Goal: Check status: Check status

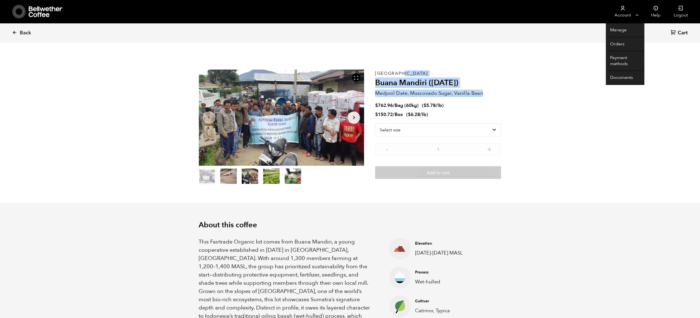
click at [629, 11] on link "Account" at bounding box center [623, 11] width 34 height 23
click at [620, 43] on link "Orders" at bounding box center [625, 44] width 39 height 14
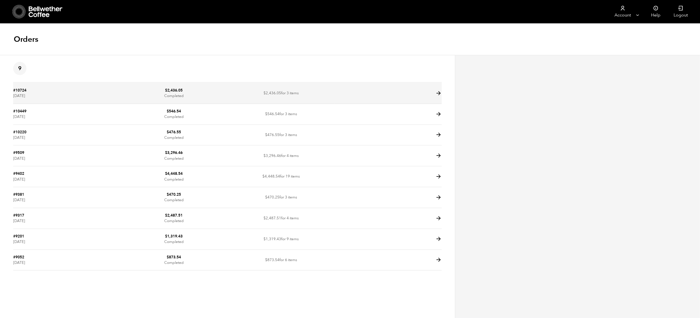
click at [439, 93] on icon at bounding box center [439, 93] width 6 height 6
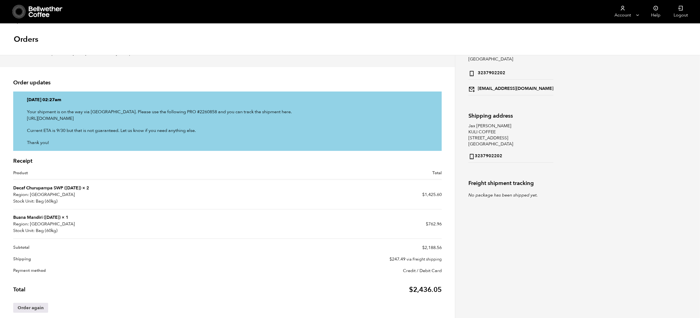
scroll to position [47, 0]
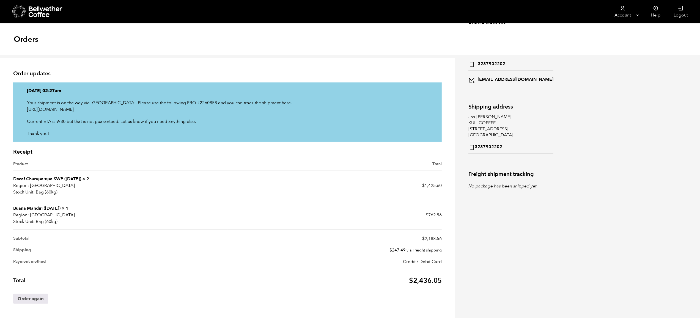
click at [27, 209] on link "Buana Mandiri ([DATE])" at bounding box center [36, 209] width 47 height 6
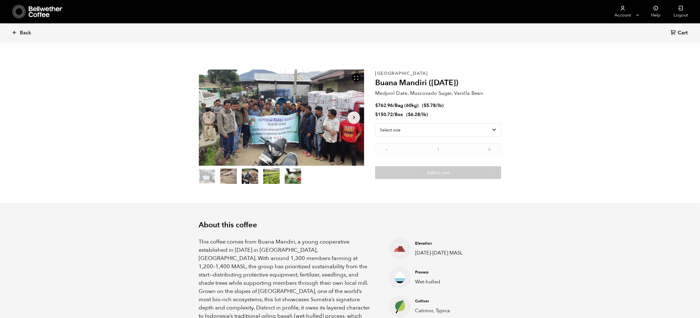
scroll to position [239, 293]
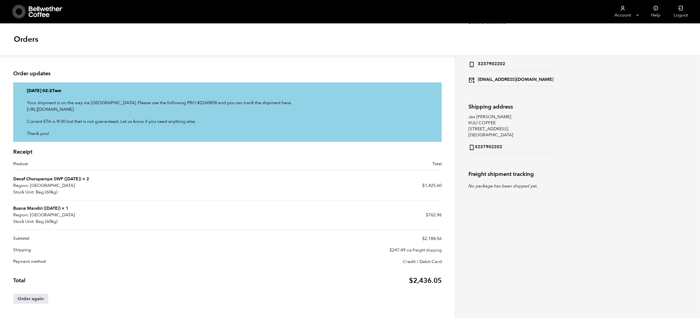
scroll to position [47, 0]
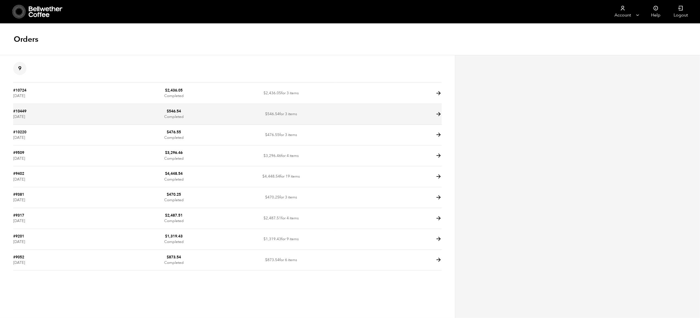
click at [439, 113] on icon at bounding box center [439, 114] width 6 height 6
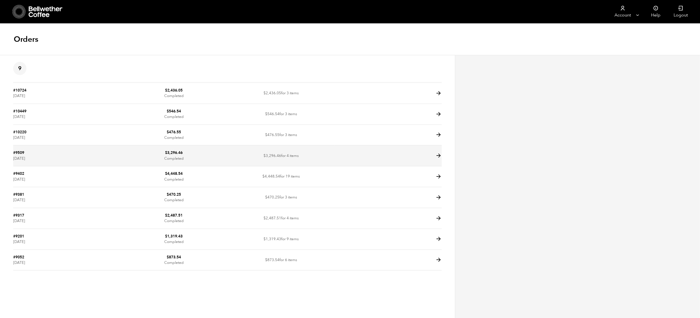
click at [439, 155] on icon at bounding box center [439, 156] width 6 height 6
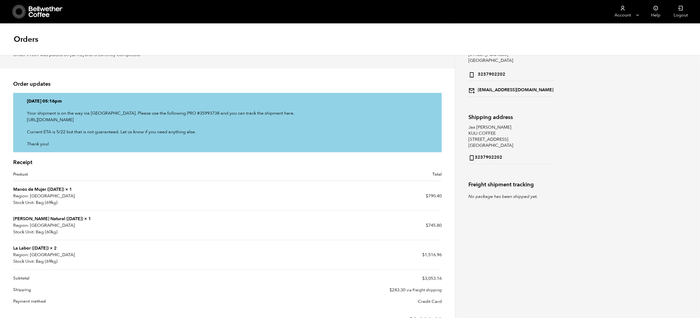
scroll to position [40, 0]
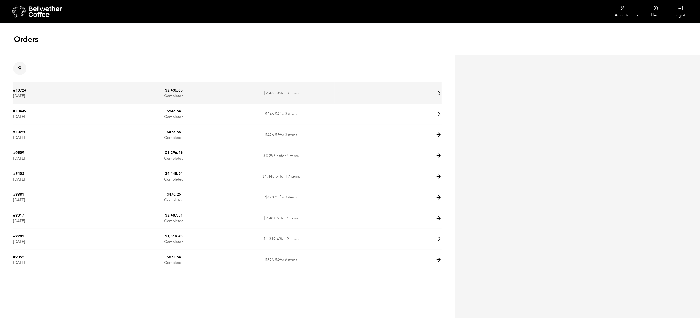
click at [439, 92] on icon at bounding box center [439, 93] width 6 height 6
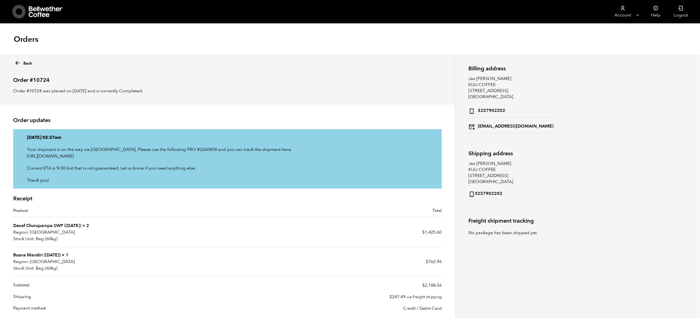
click at [20, 61] on icon at bounding box center [17, 63] width 6 height 6
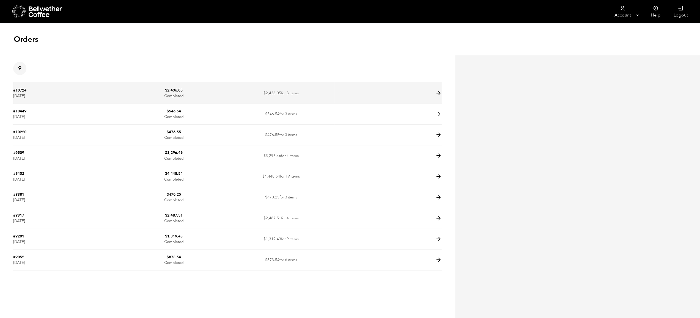
click at [439, 93] on icon at bounding box center [439, 93] width 6 height 6
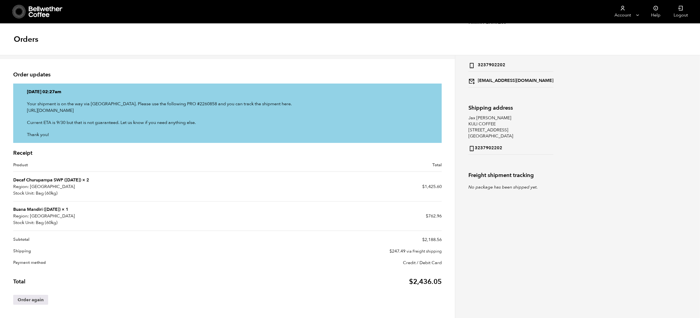
scroll to position [47, 0]
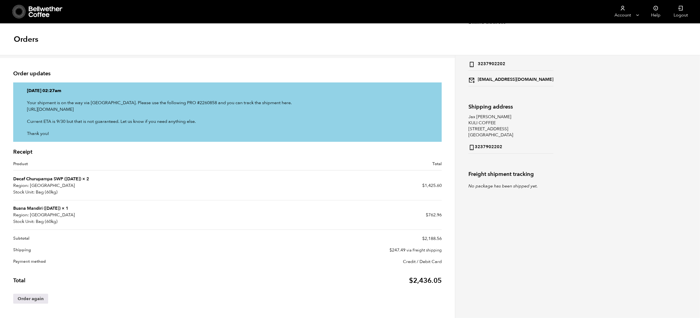
click at [48, 208] on link "Buana Mandiri ([DATE])" at bounding box center [36, 209] width 47 height 6
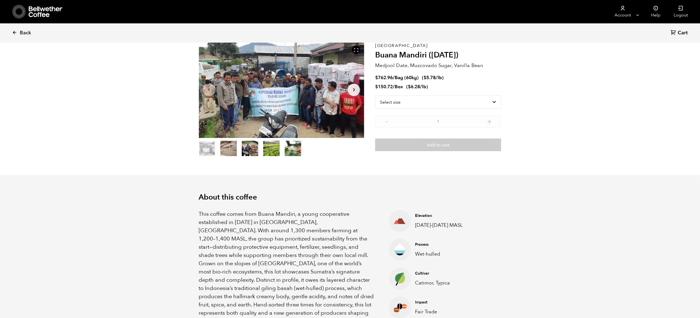
scroll to position [48, 0]
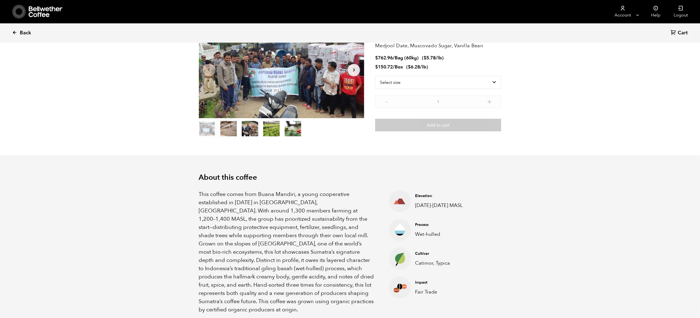
click at [18, 33] on link "Back" at bounding box center [29, 33] width 34 height 19
click at [20, 34] on span "Back" at bounding box center [25, 33] width 11 height 7
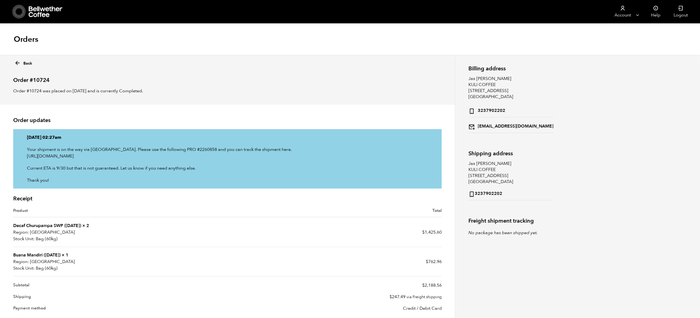
click at [26, 63] on link "Back" at bounding box center [23, 62] width 18 height 8
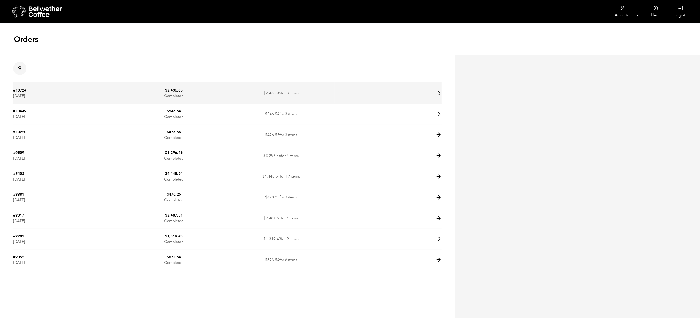
click at [440, 93] on icon at bounding box center [439, 93] width 6 height 6
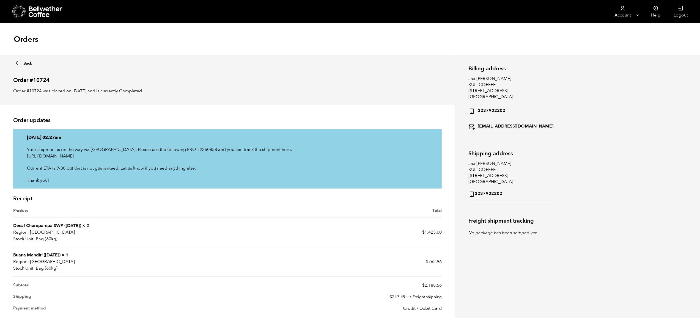
click at [19, 62] on icon at bounding box center [17, 63] width 6 height 6
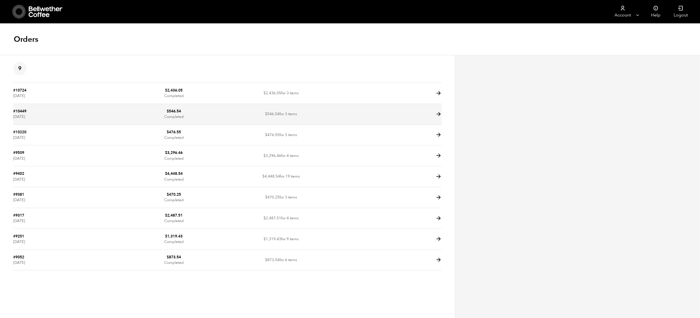
click at [439, 112] on icon at bounding box center [439, 114] width 6 height 6
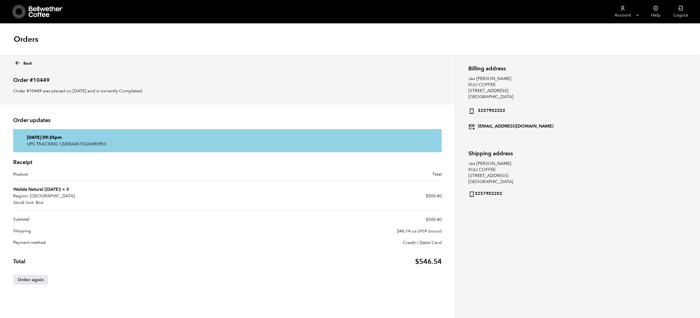
click at [45, 189] on link "Walida Natural (JAN 25)" at bounding box center [37, 190] width 48 height 6
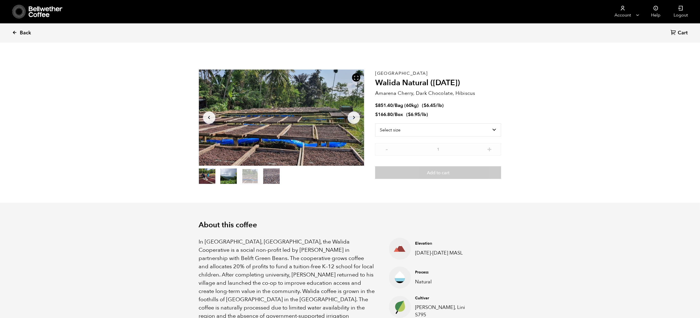
click at [21, 33] on span "Back" at bounding box center [25, 33] width 11 height 7
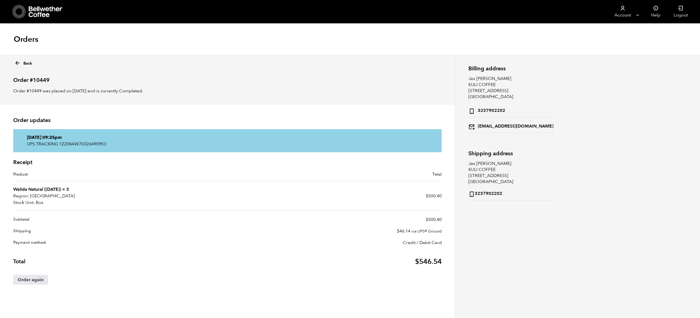
click at [19, 63] on icon at bounding box center [17, 63] width 6 height 6
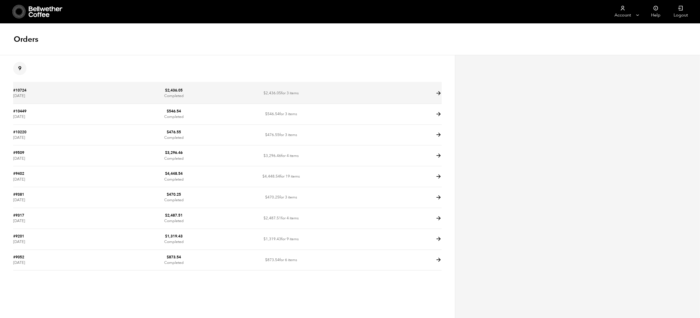
click at [437, 92] on icon at bounding box center [439, 93] width 6 height 6
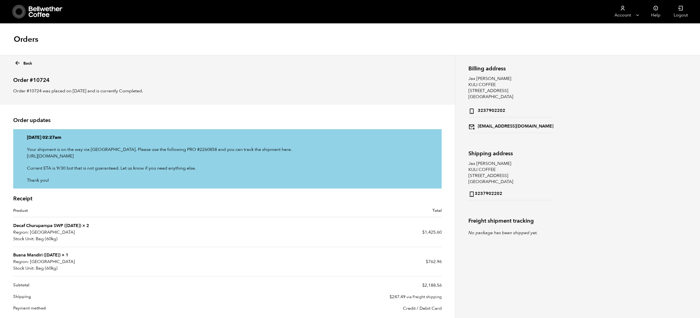
click at [51, 253] on link "Buana Mandiri ([DATE])" at bounding box center [36, 255] width 47 height 6
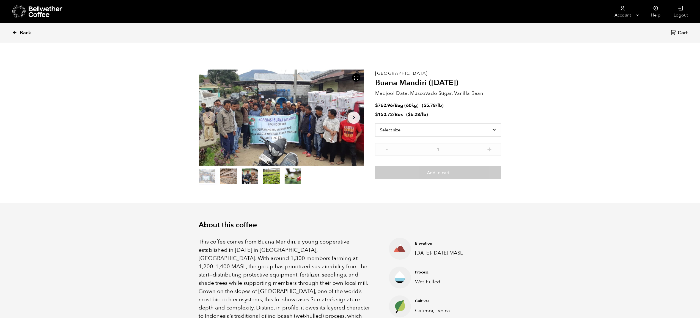
click at [27, 35] on span "Back" at bounding box center [25, 33] width 11 height 7
click at [14, 33] on icon at bounding box center [14, 32] width 5 height 5
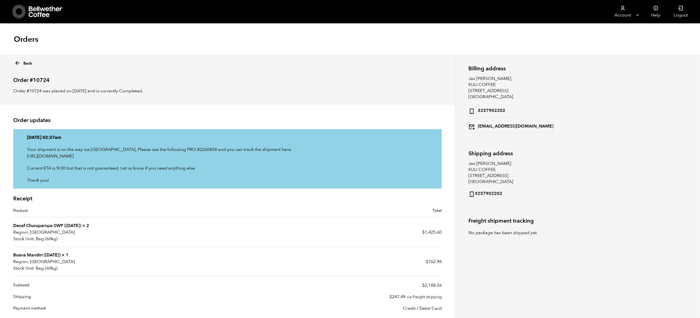
click at [18, 66] on icon at bounding box center [17, 63] width 6 height 6
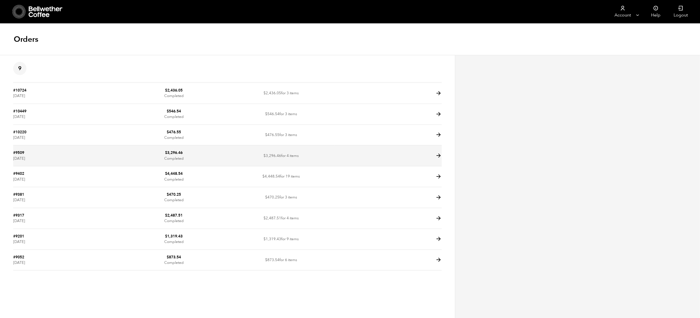
click at [440, 155] on icon at bounding box center [439, 156] width 6 height 6
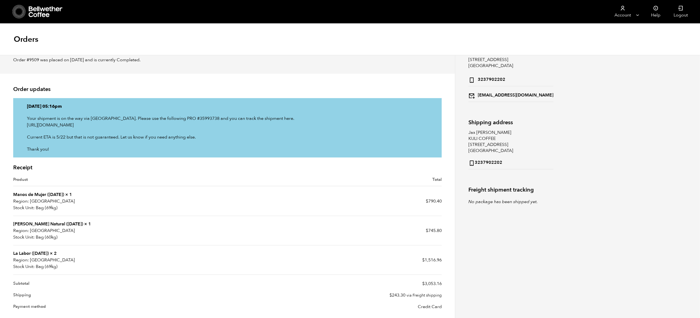
scroll to position [31, 0]
click at [38, 251] on link "La Labor ([DATE])" at bounding box center [30, 254] width 35 height 6
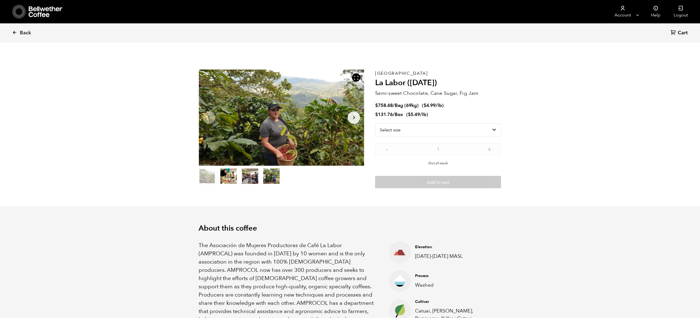
scroll to position [239, 293]
click at [23, 33] on span "Back" at bounding box center [25, 33] width 11 height 7
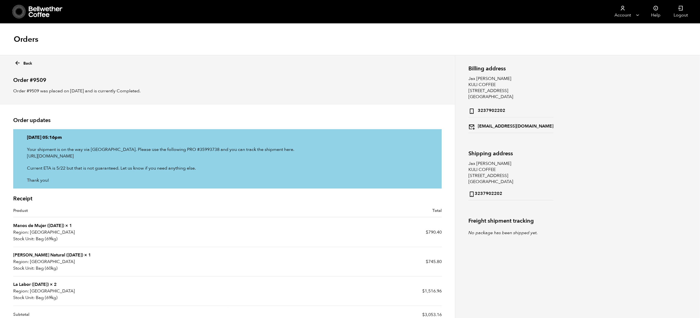
click at [28, 63] on link "Back" at bounding box center [23, 62] width 18 height 8
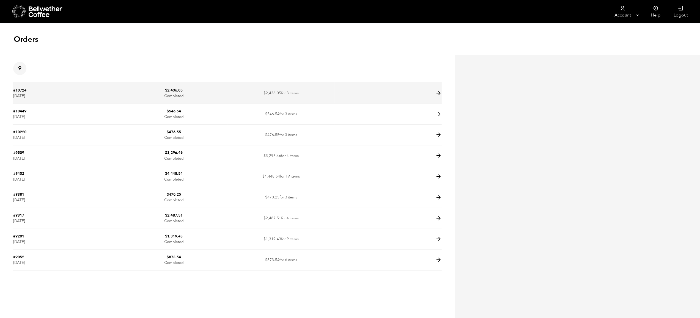
click at [440, 93] on icon at bounding box center [439, 93] width 6 height 6
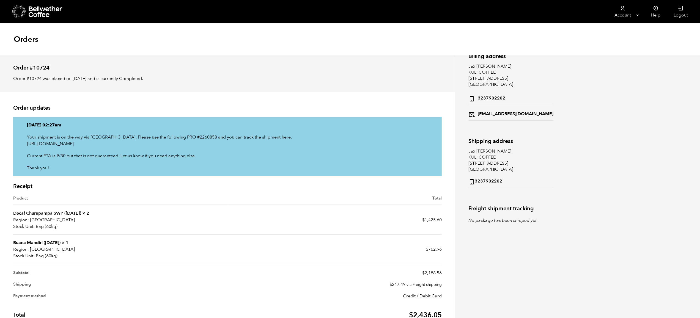
scroll to position [14, 0]
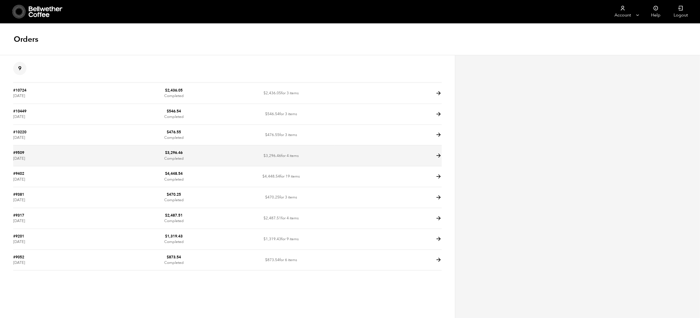
click at [437, 155] on icon at bounding box center [439, 156] width 6 height 6
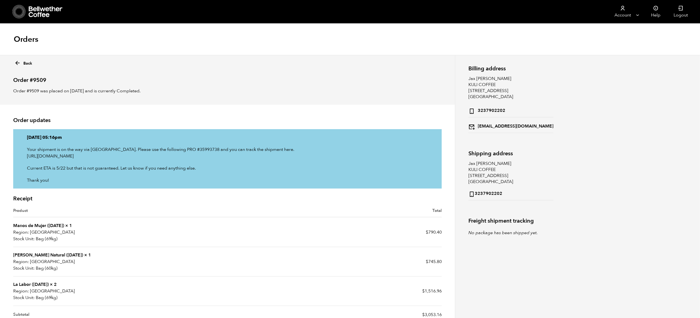
click at [19, 64] on icon at bounding box center [17, 63] width 6 height 6
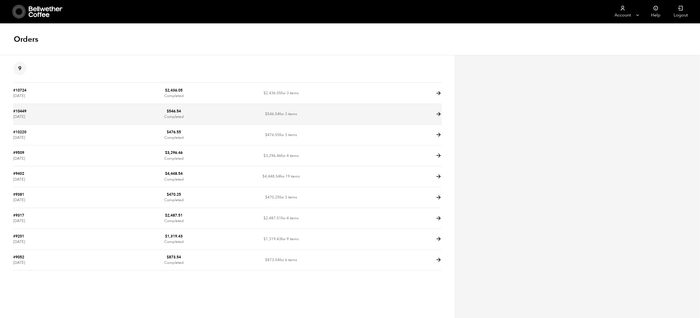
click at [438, 114] on icon at bounding box center [439, 114] width 6 height 6
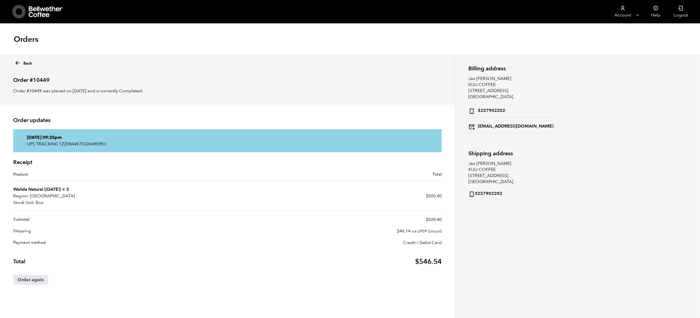
click at [15, 63] on icon at bounding box center [17, 63] width 6 height 6
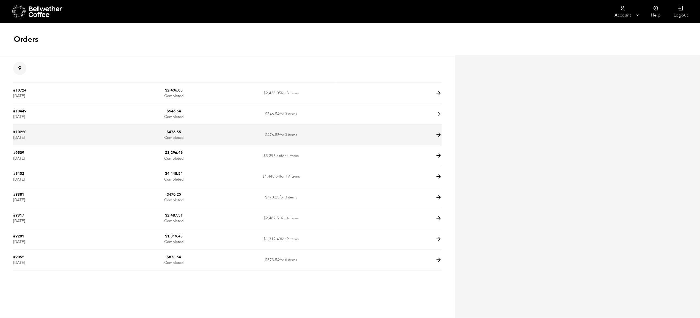
click at [439, 136] on icon at bounding box center [439, 135] width 6 height 6
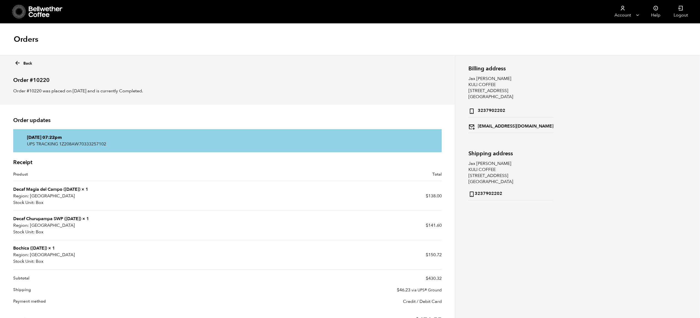
click at [18, 62] on icon at bounding box center [17, 63] width 6 height 6
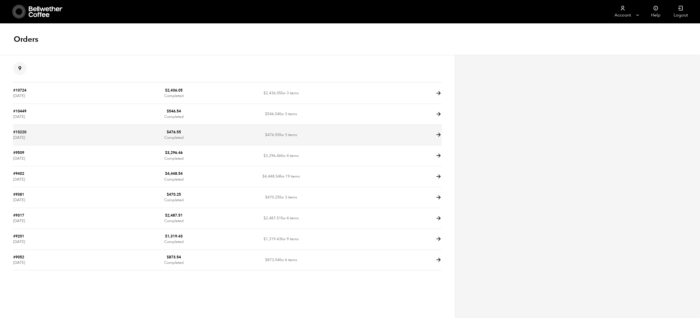
click at [441, 135] on icon at bounding box center [439, 135] width 6 height 6
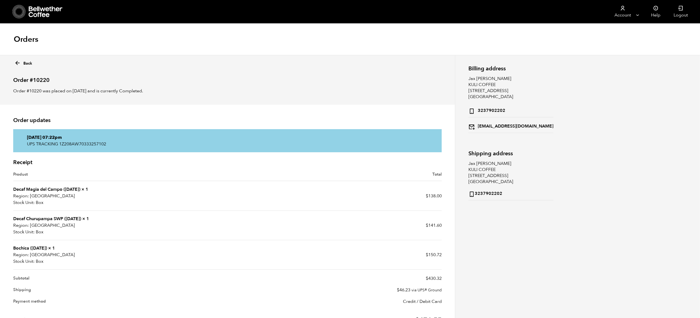
click at [17, 63] on icon at bounding box center [17, 63] width 6 height 6
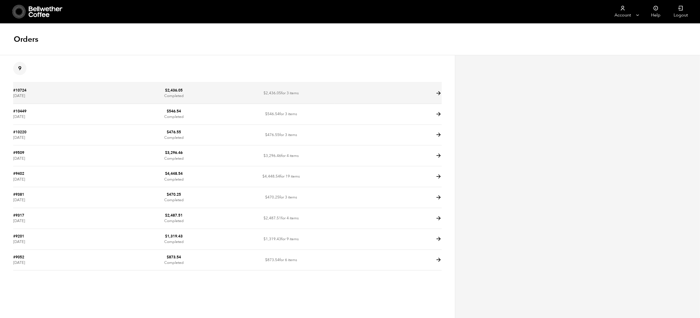
click at [440, 92] on icon at bounding box center [439, 93] width 6 height 6
